Goal: Task Accomplishment & Management: Complete application form

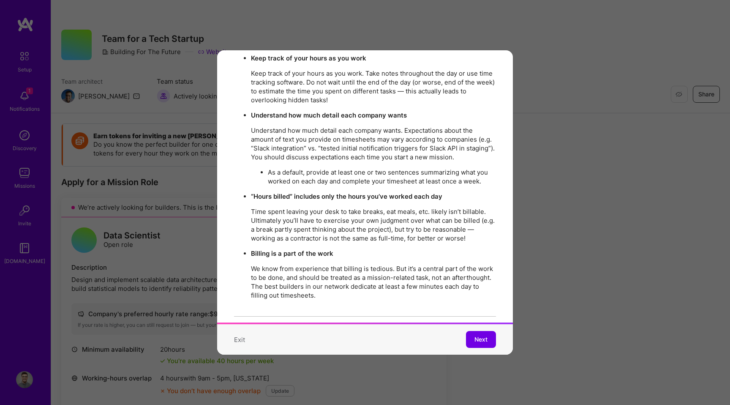
scroll to position [1449, 0]
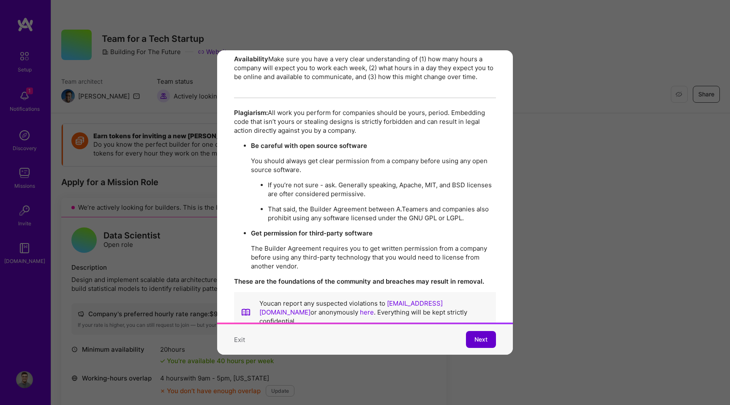
click at [485, 341] on span "Next" at bounding box center [481, 339] width 13 height 8
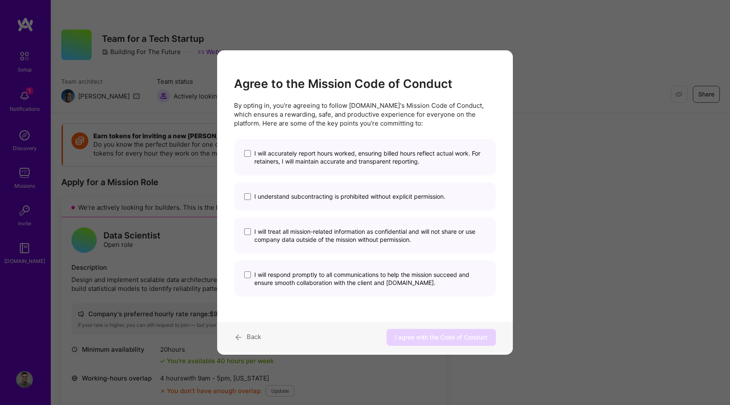
click at [365, 176] on div "I will accurately report hours worked, ensuring billed hours reflect actual wor…" at bounding box center [365, 218] width 262 height 158
click at [362, 204] on div "I understand subcontracting is prohibited without explicit permission." at bounding box center [365, 196] width 262 height 28
click at [362, 156] on span "I will accurately report hours worked, ensuring billed hours reflect actual wor…" at bounding box center [370, 157] width 232 height 16
click at [0, 0] on input "I will accurately report hours worked, ensuring billed hours reflect actual wor…" at bounding box center [0, 0] width 0 height 0
click at [303, 204] on div "I understand subcontracting is prohibited without explicit permission." at bounding box center [365, 196] width 262 height 28
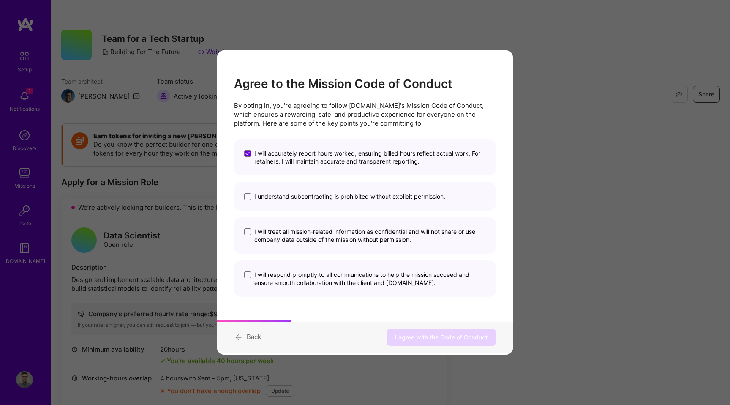
click at [292, 239] on span "I will treat all mission-related information as confidential and will not share…" at bounding box center [370, 235] width 232 height 16
click at [0, 0] on input "I will treat all mission-related information as confidential and will not share…" at bounding box center [0, 0] width 0 height 0
click at [253, 194] on label "I understand subcontracting is prohibited without explicit permission." at bounding box center [365, 196] width 242 height 8
click at [0, 0] on input "I understand subcontracting is prohibited without explicit permission." at bounding box center [0, 0] width 0 height 0
click at [252, 267] on div "I will respond promptly to all communications to help the mission succeed and e…" at bounding box center [365, 278] width 262 height 36
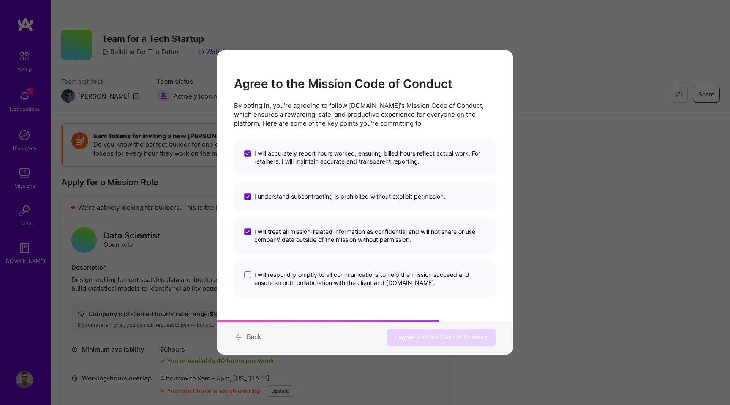
click at [251, 276] on label "I will respond promptly to all communications to help the mission succeed and e…" at bounding box center [365, 278] width 242 height 16
click at [0, 0] on input "I will respond promptly to all communications to help the mission succeed and e…" at bounding box center [0, 0] width 0 height 0
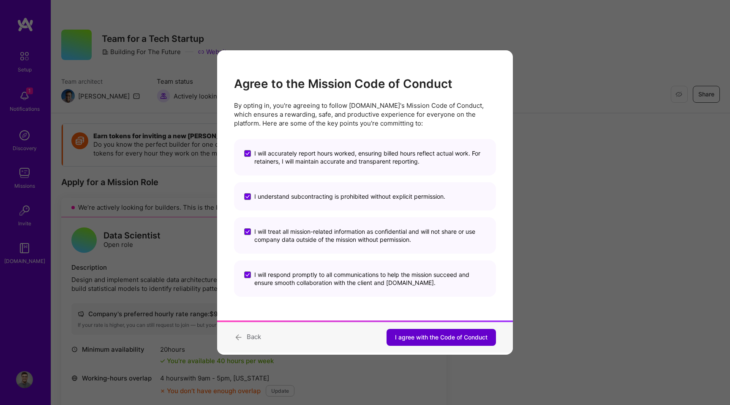
click at [446, 336] on span "I agree with the Code of Conduct" at bounding box center [441, 337] width 93 height 8
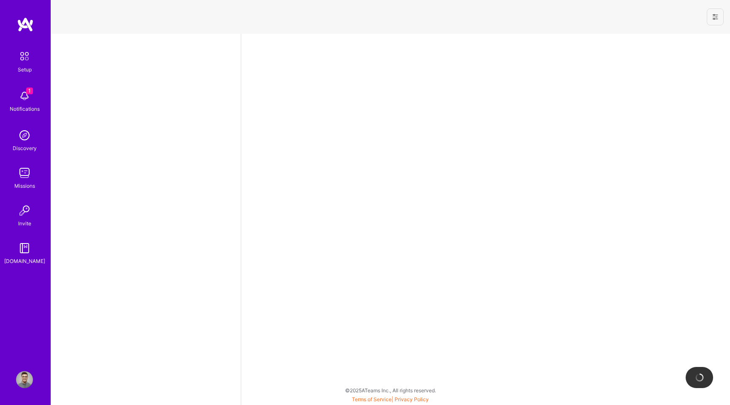
select select "US"
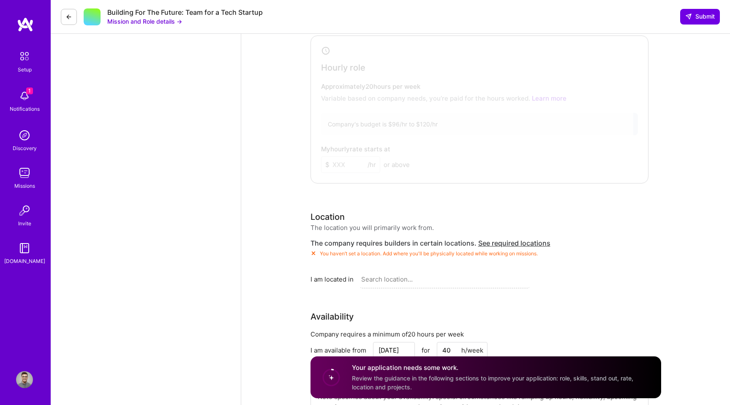
scroll to position [580, 0]
click at [503, 245] on span "See required locations" at bounding box center [514, 244] width 72 height 8
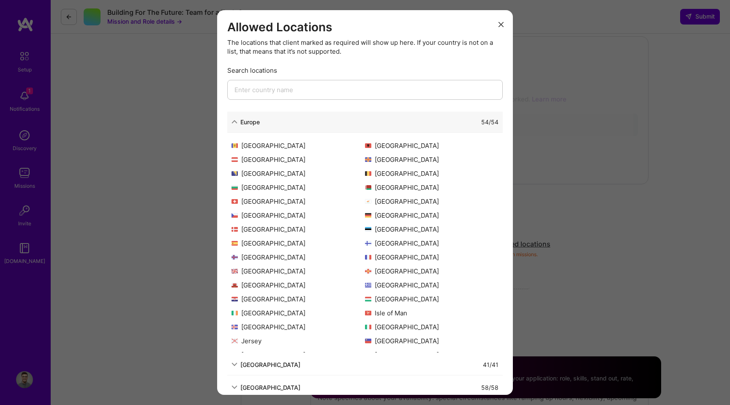
click at [151, 157] on div "Allowed Locations The locations that client marked as required will show up her…" at bounding box center [365, 202] width 730 height 405
